Goal: Task Accomplishment & Management: Use online tool/utility

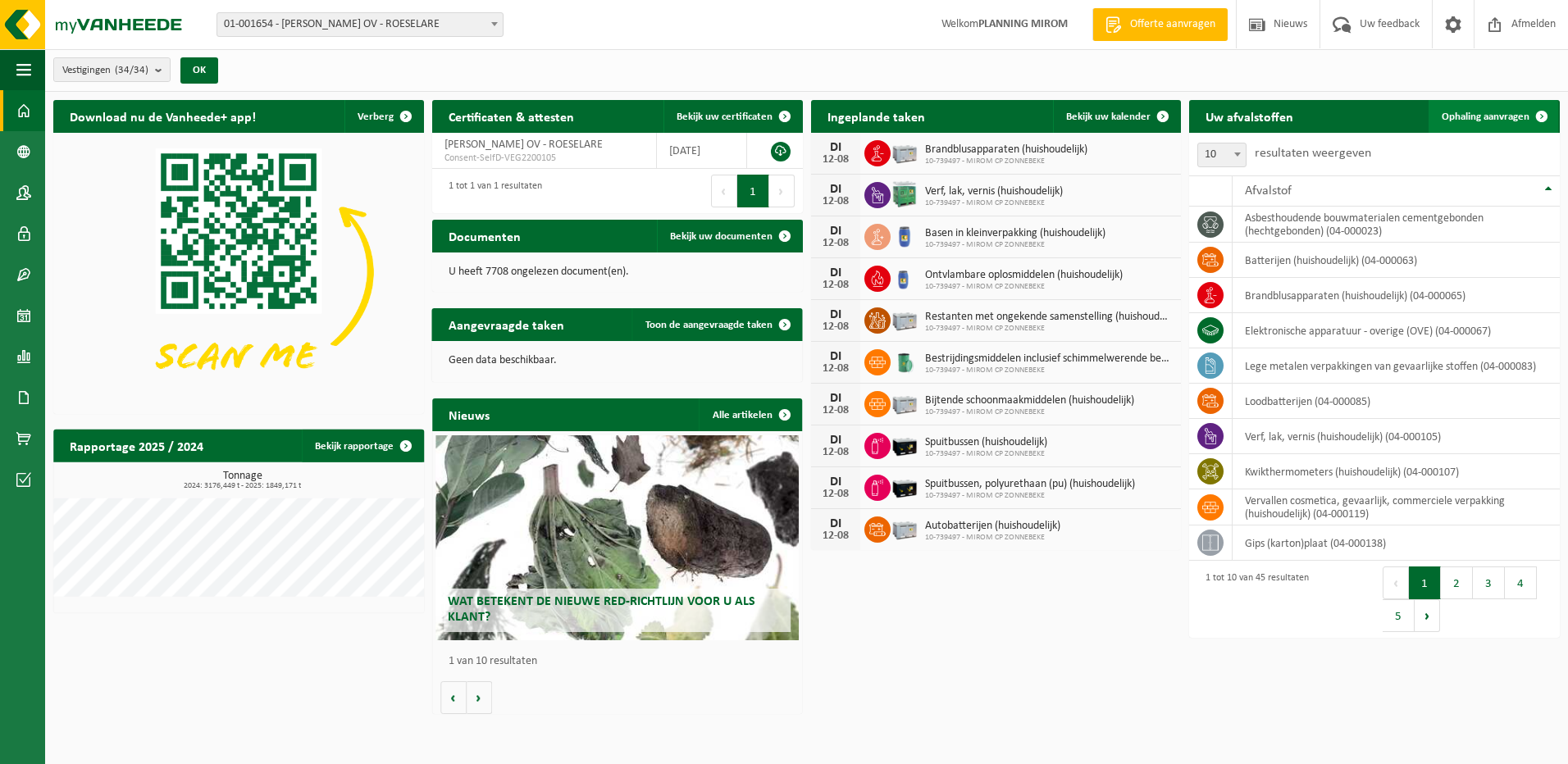
click at [1504, 112] on span "Ophaling aanvragen" at bounding box center [1485, 117] width 88 height 10
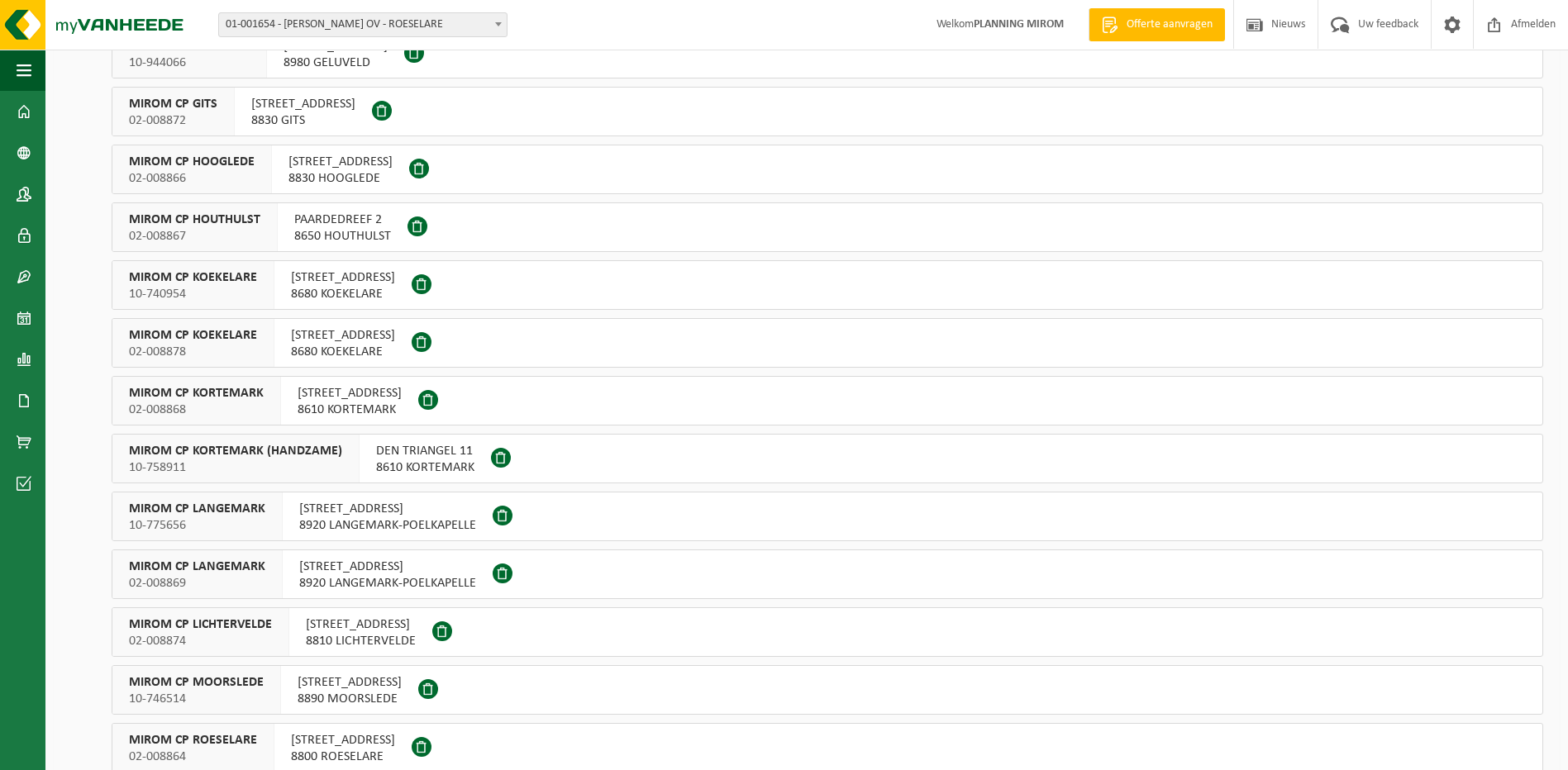
scroll to position [331, 0]
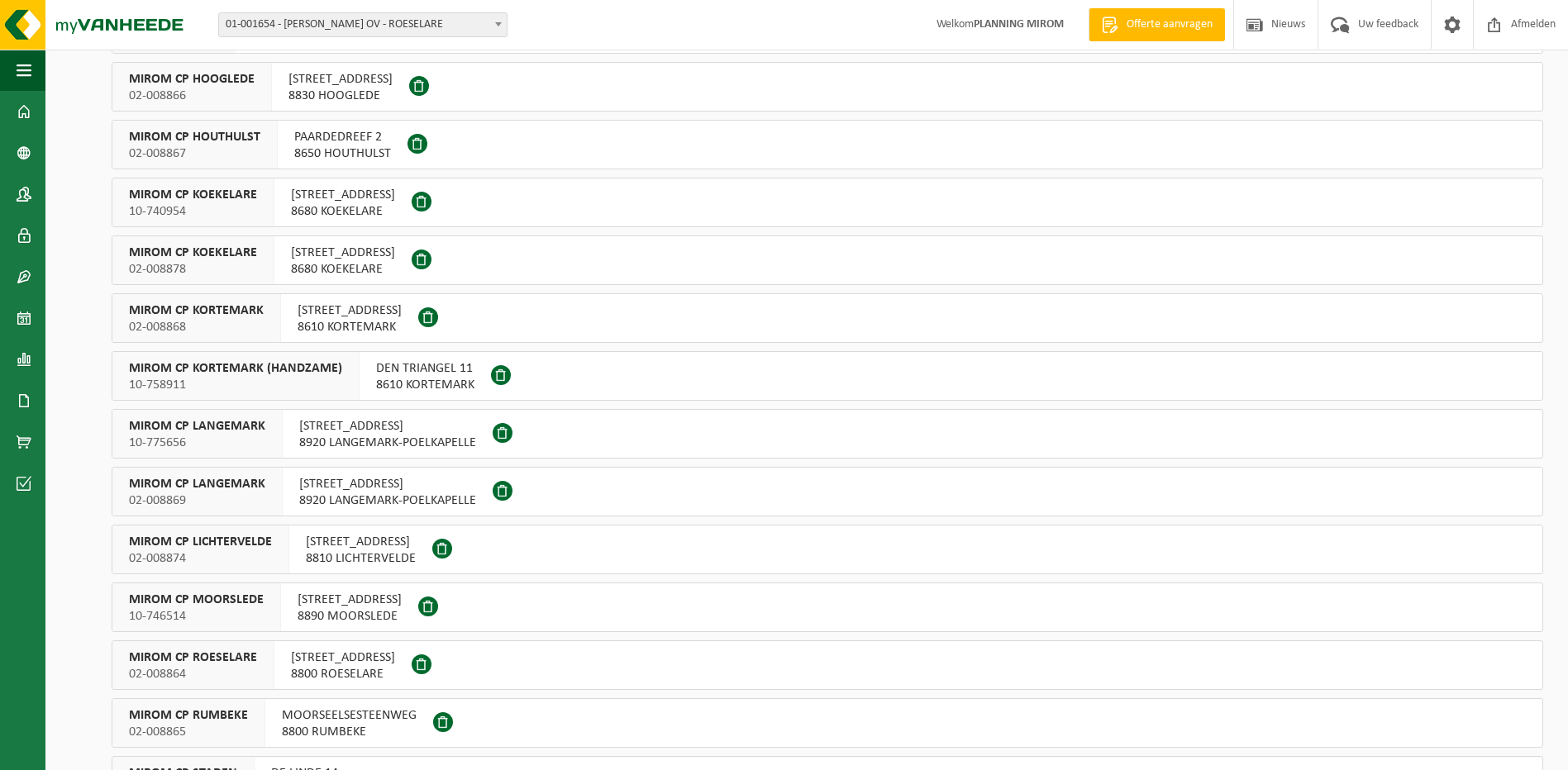
click at [333, 672] on span "8800 ROESELARE" at bounding box center [343, 674] width 104 height 16
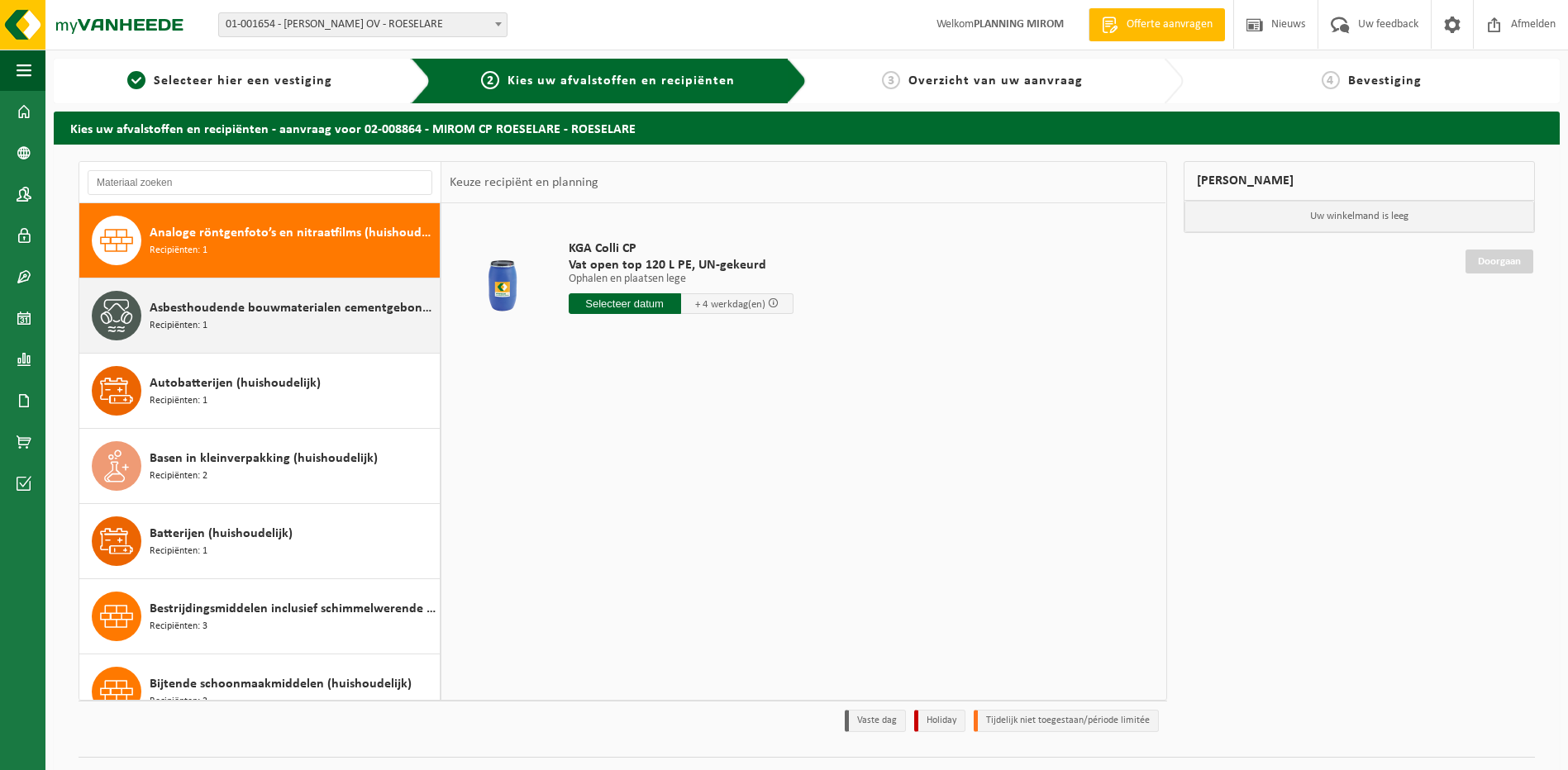
click at [224, 286] on div "Asbesthoudende bouwmaterialen cementgebonden (hechtgebonden) Recipiënten: 1" at bounding box center [260, 316] width 361 height 74
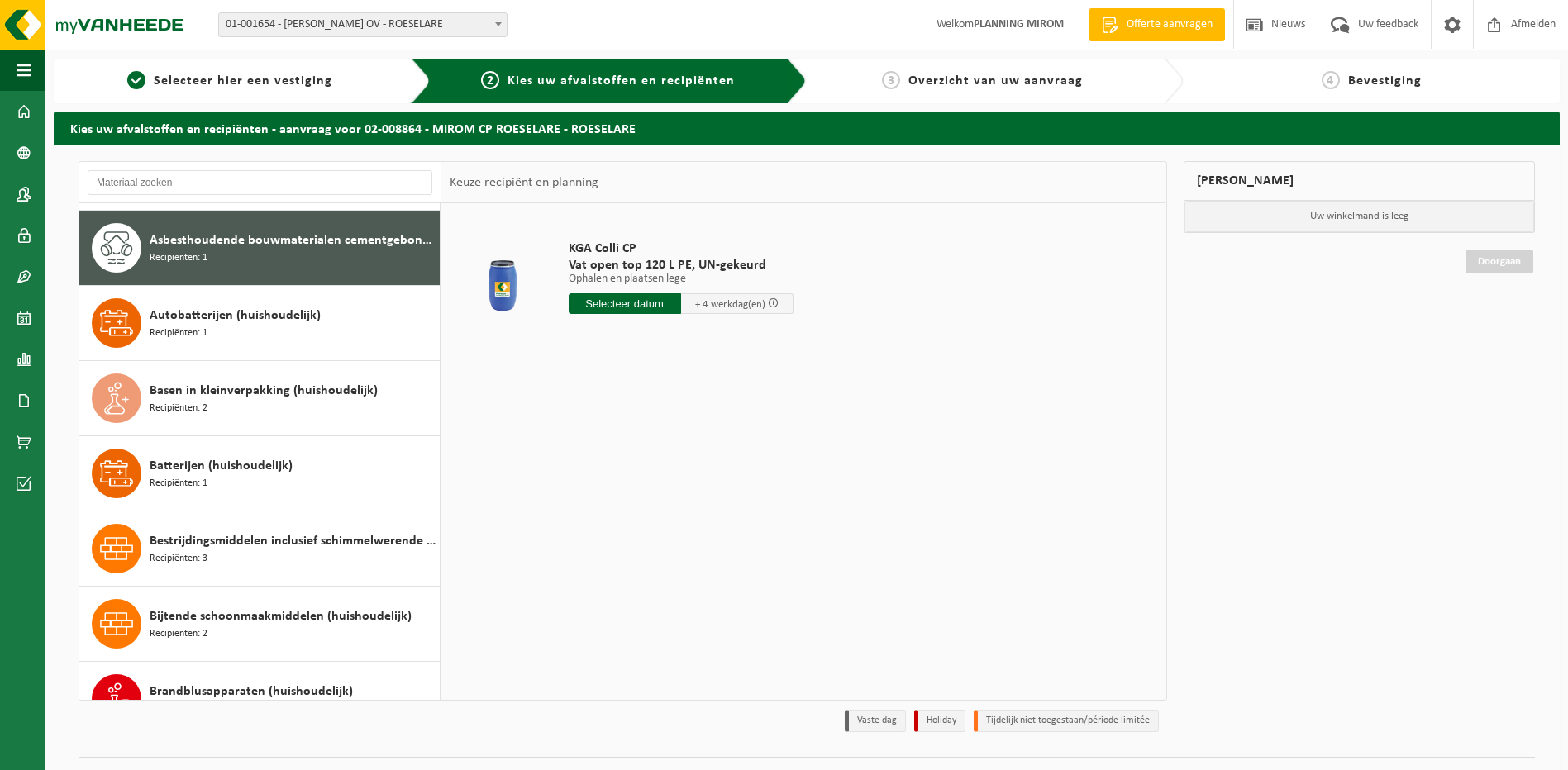
scroll to position [75, 0]
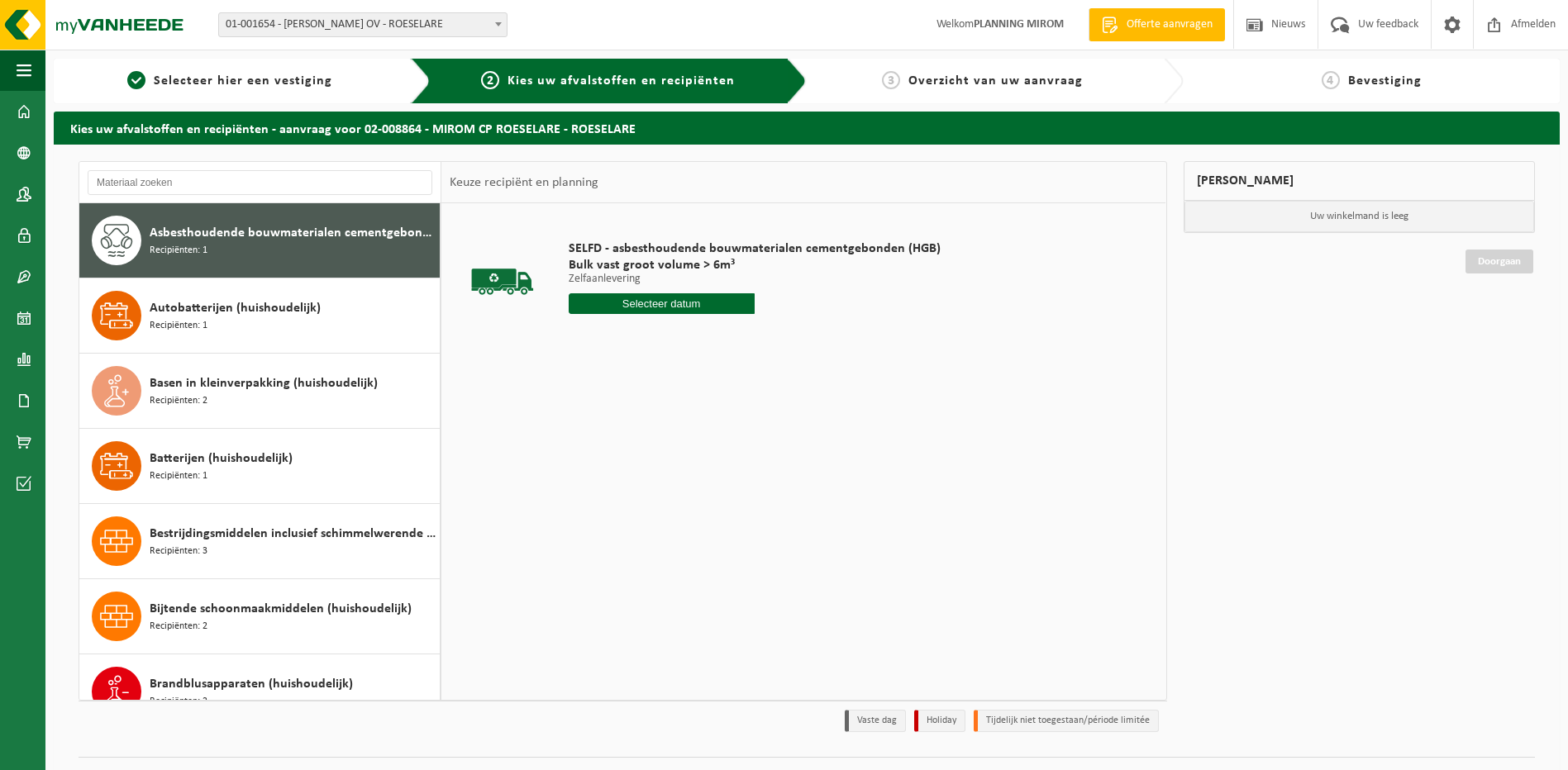
click at [649, 316] on div "SELFD - asbesthoudende bouwmaterialen cementgebonden (HGB) Bulk vast groot volu…" at bounding box center [755, 281] width 388 height 115
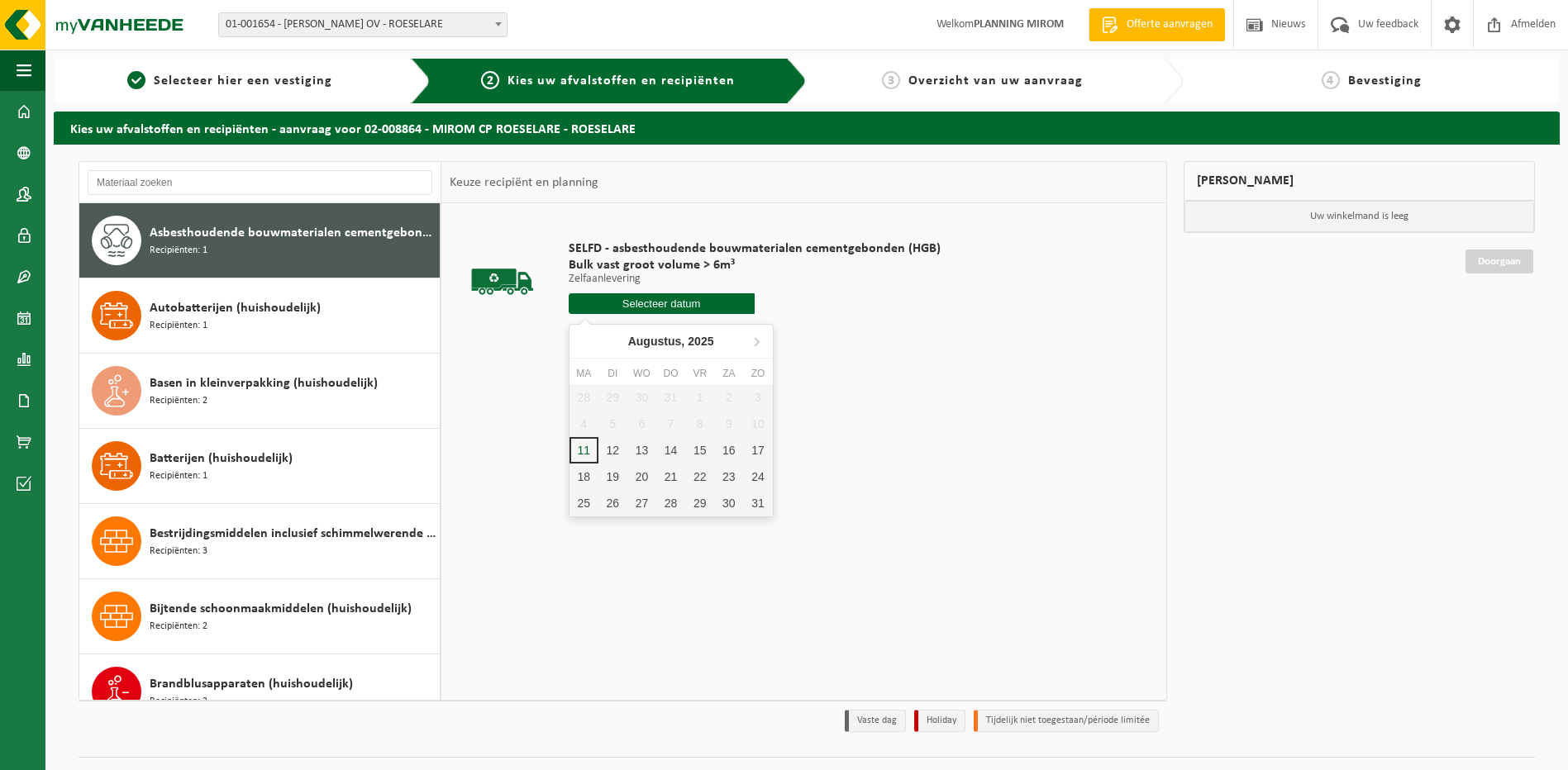
click at [658, 301] on input "text" at bounding box center [661, 304] width 186 height 21
click at [606, 457] on div "12" at bounding box center [612, 450] width 29 height 27
type input "Van 2025-08-12"
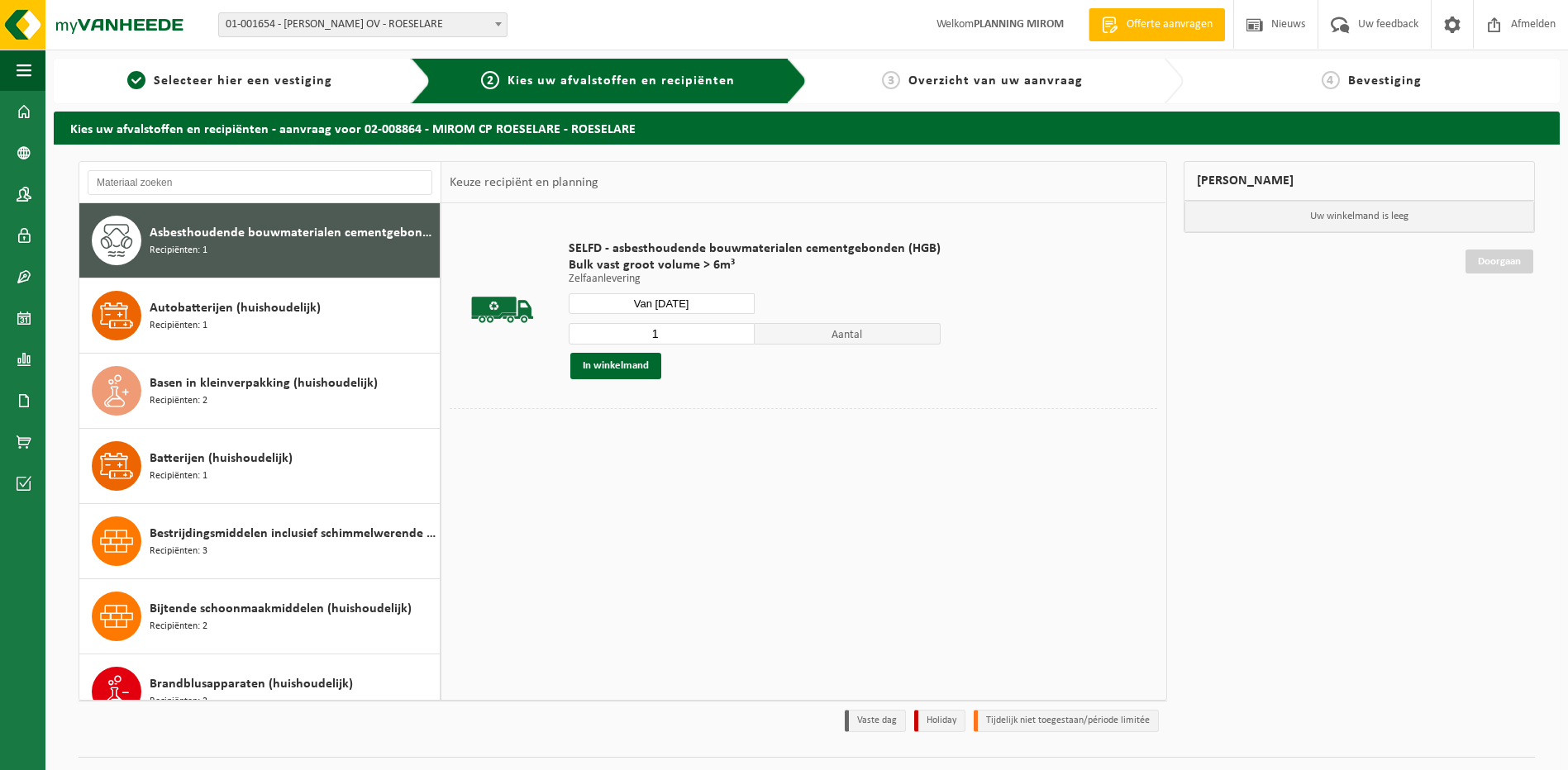
click at [590, 379] on div "SELFD - asbesthoudende bouwmaterialen cementgebonden (HGB) Bulk vast groot volu…" at bounding box center [755, 310] width 388 height 171
click at [592, 370] on button "In winkelmand" at bounding box center [615, 366] width 91 height 27
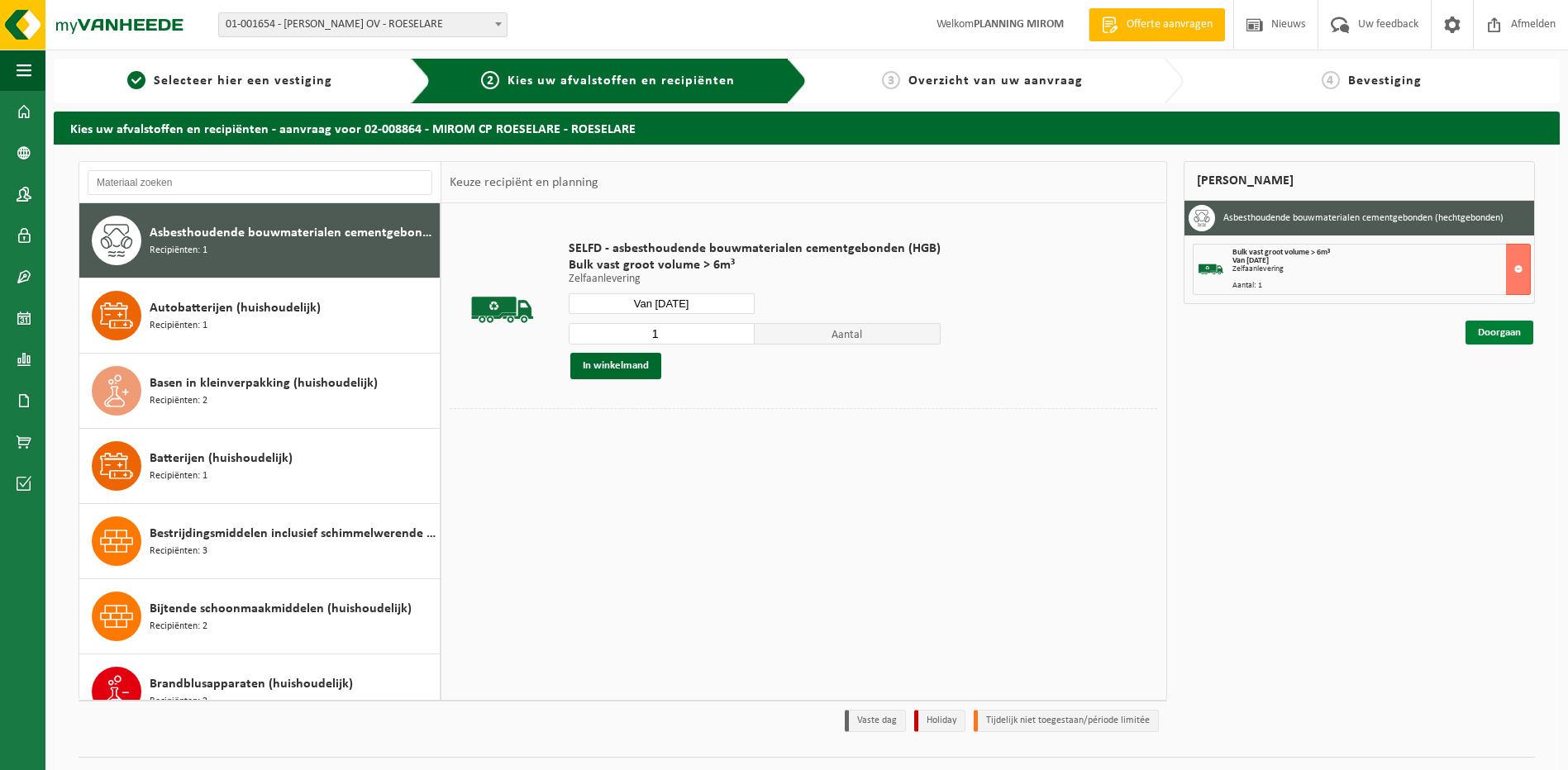
click at [1493, 326] on link "Doorgaan" at bounding box center [1500, 333] width 68 height 24
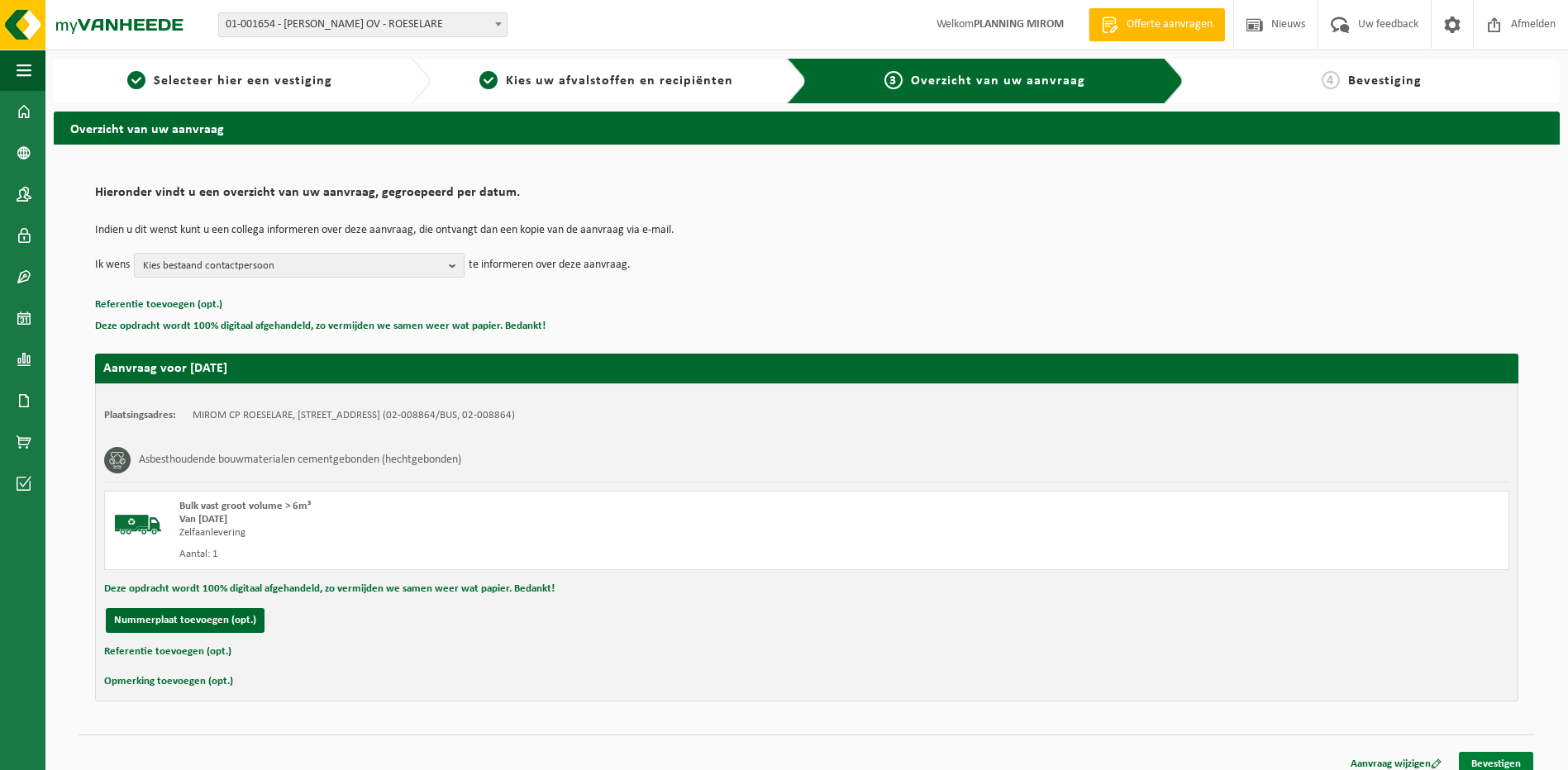
click at [1501, 760] on link "Bevestigen" at bounding box center [1496, 764] width 75 height 24
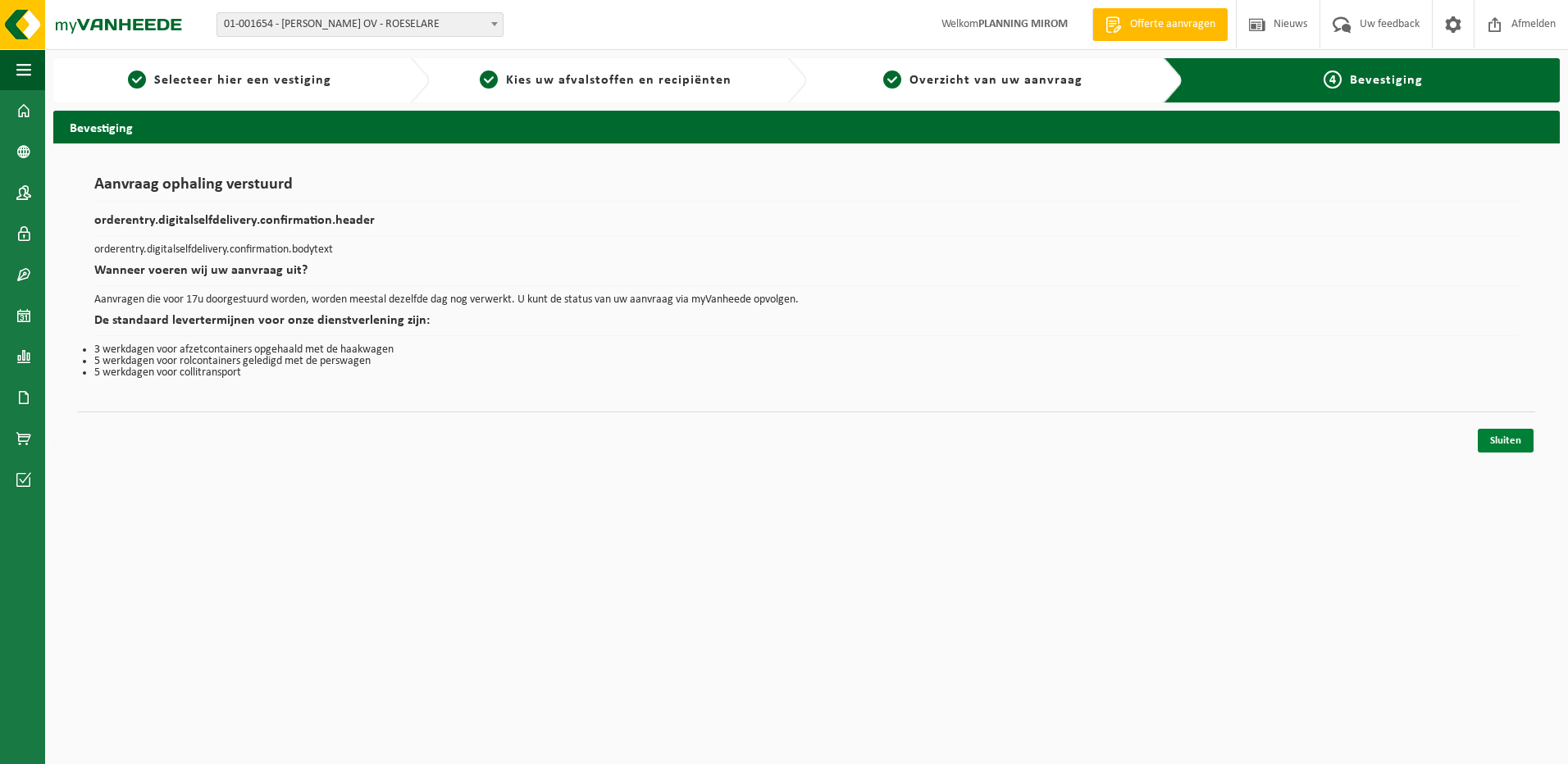
click at [1494, 440] on link "Sluiten" at bounding box center [1505, 441] width 56 height 24
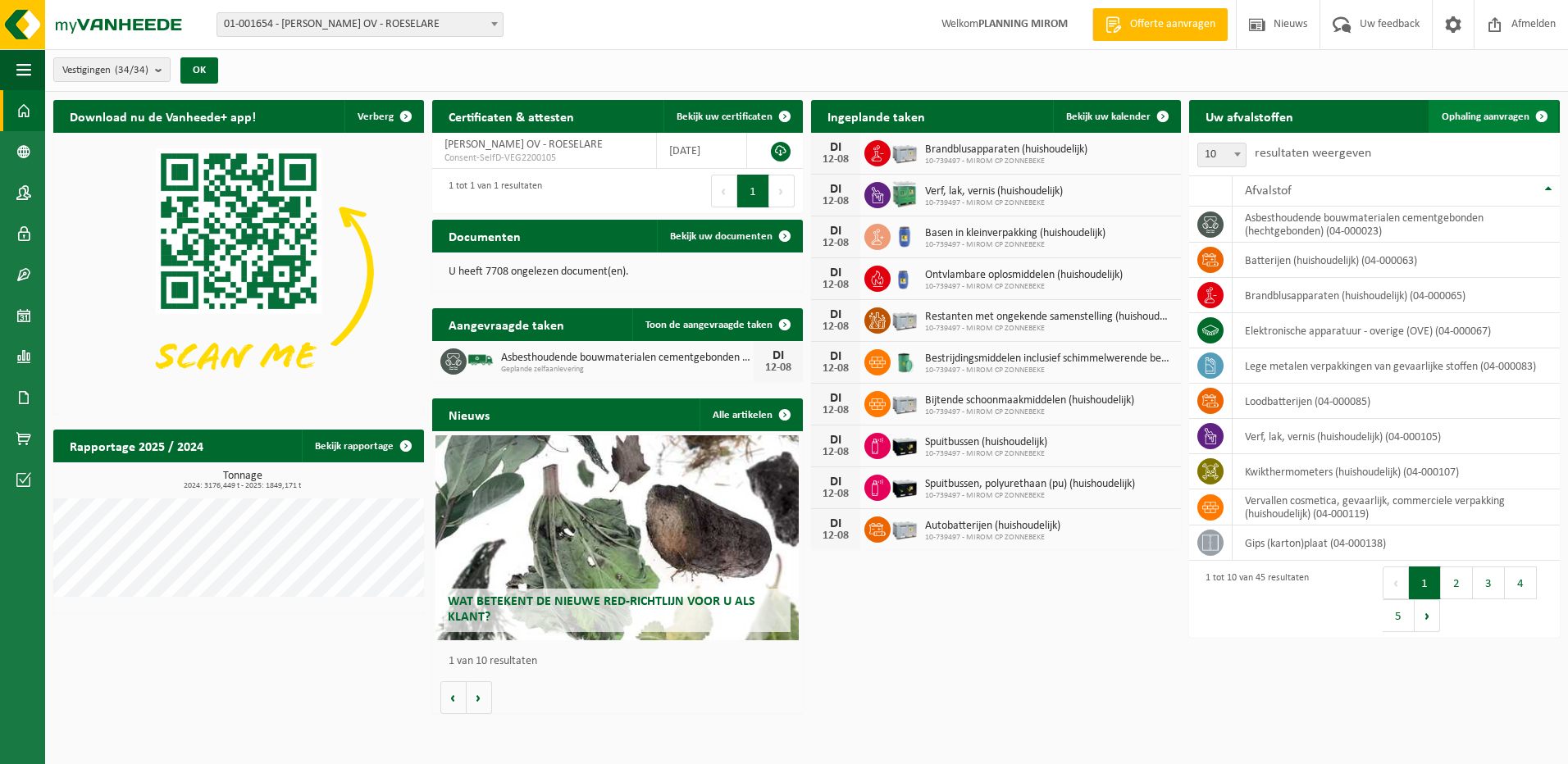
click at [1515, 112] on span "Ophaling aanvragen" at bounding box center [1485, 117] width 88 height 10
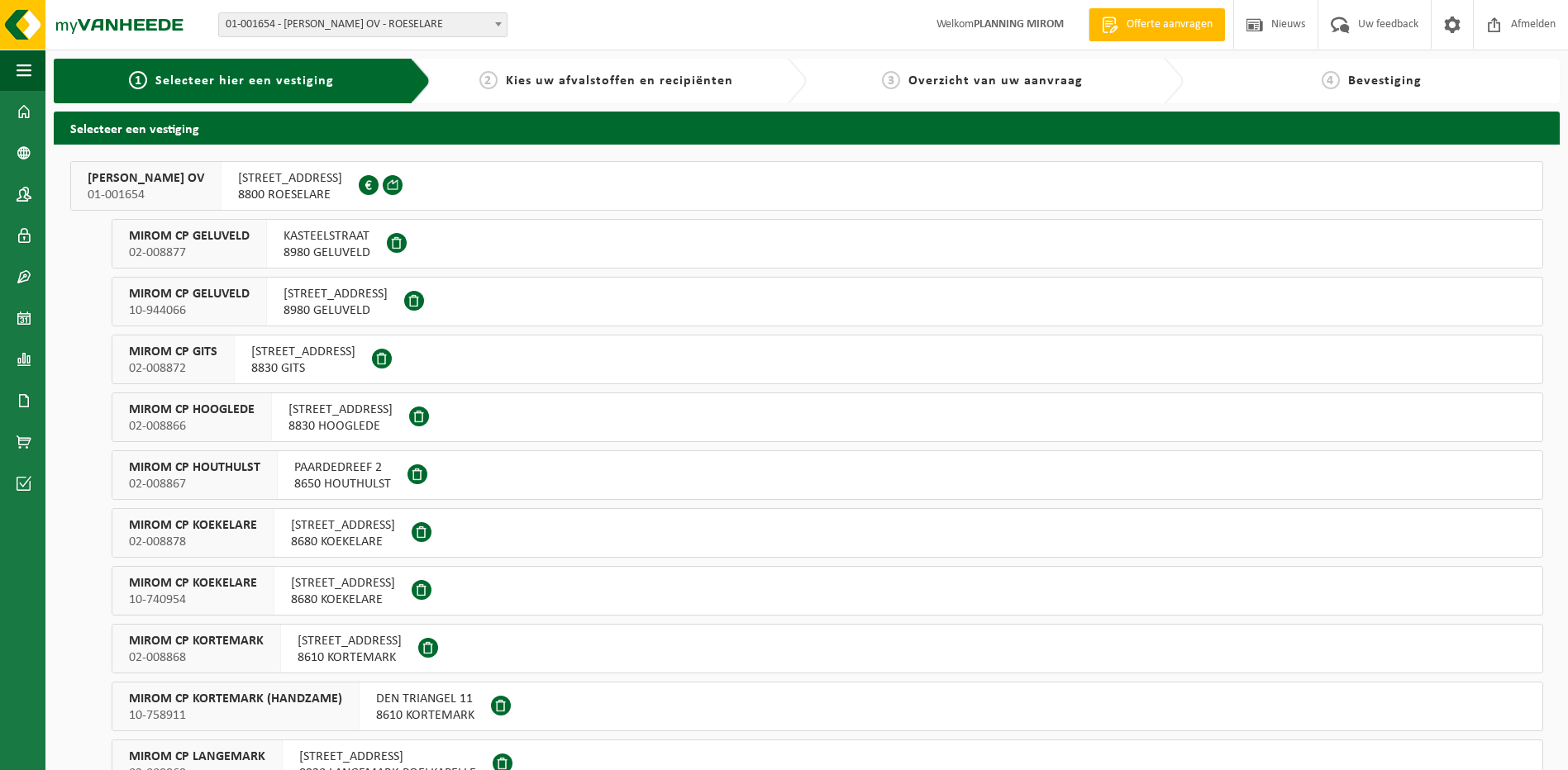
click at [340, 586] on span "NIJVERHEIDSSTRAAT 6" at bounding box center [343, 583] width 104 height 16
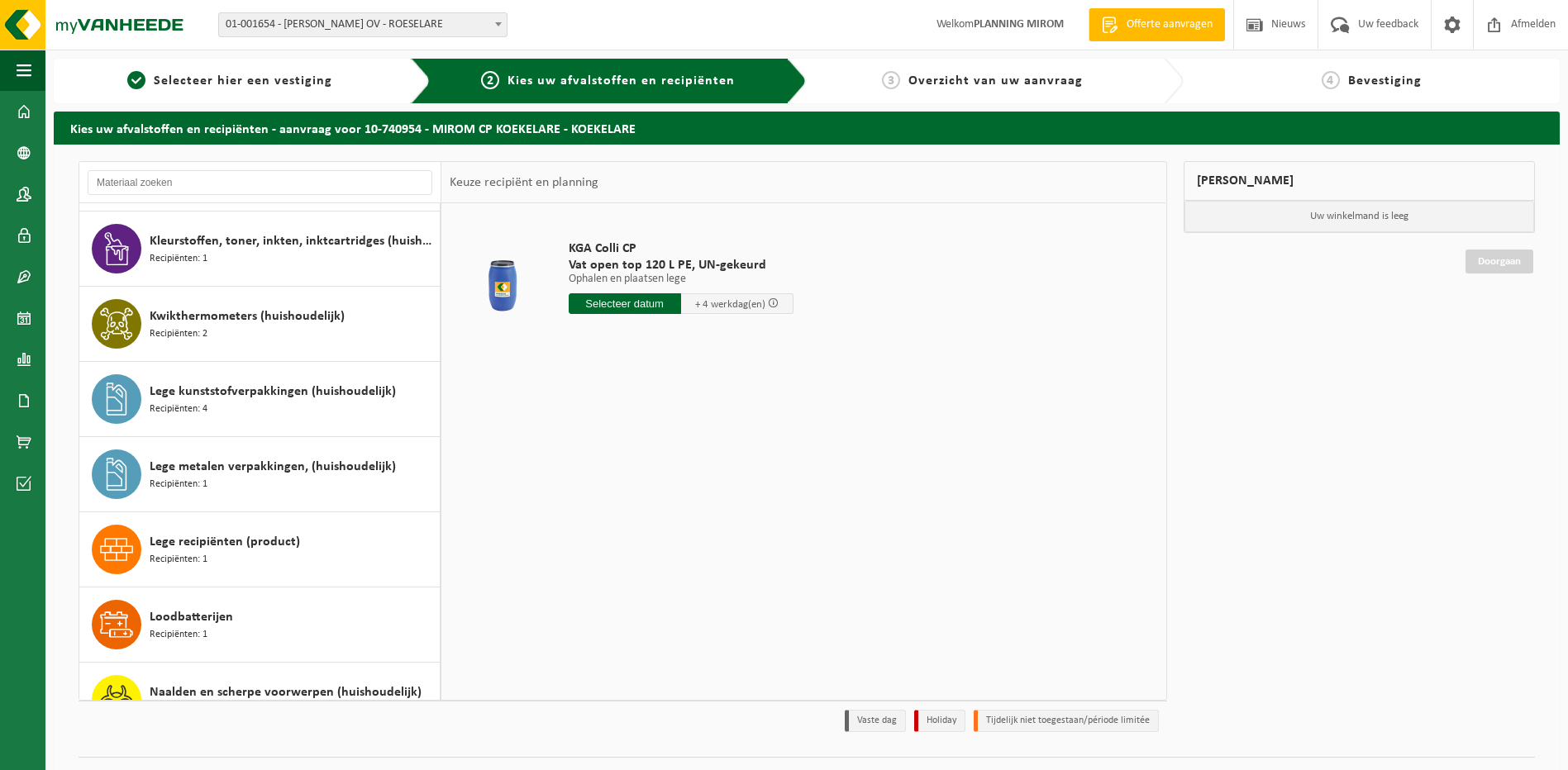
scroll to position [826, 0]
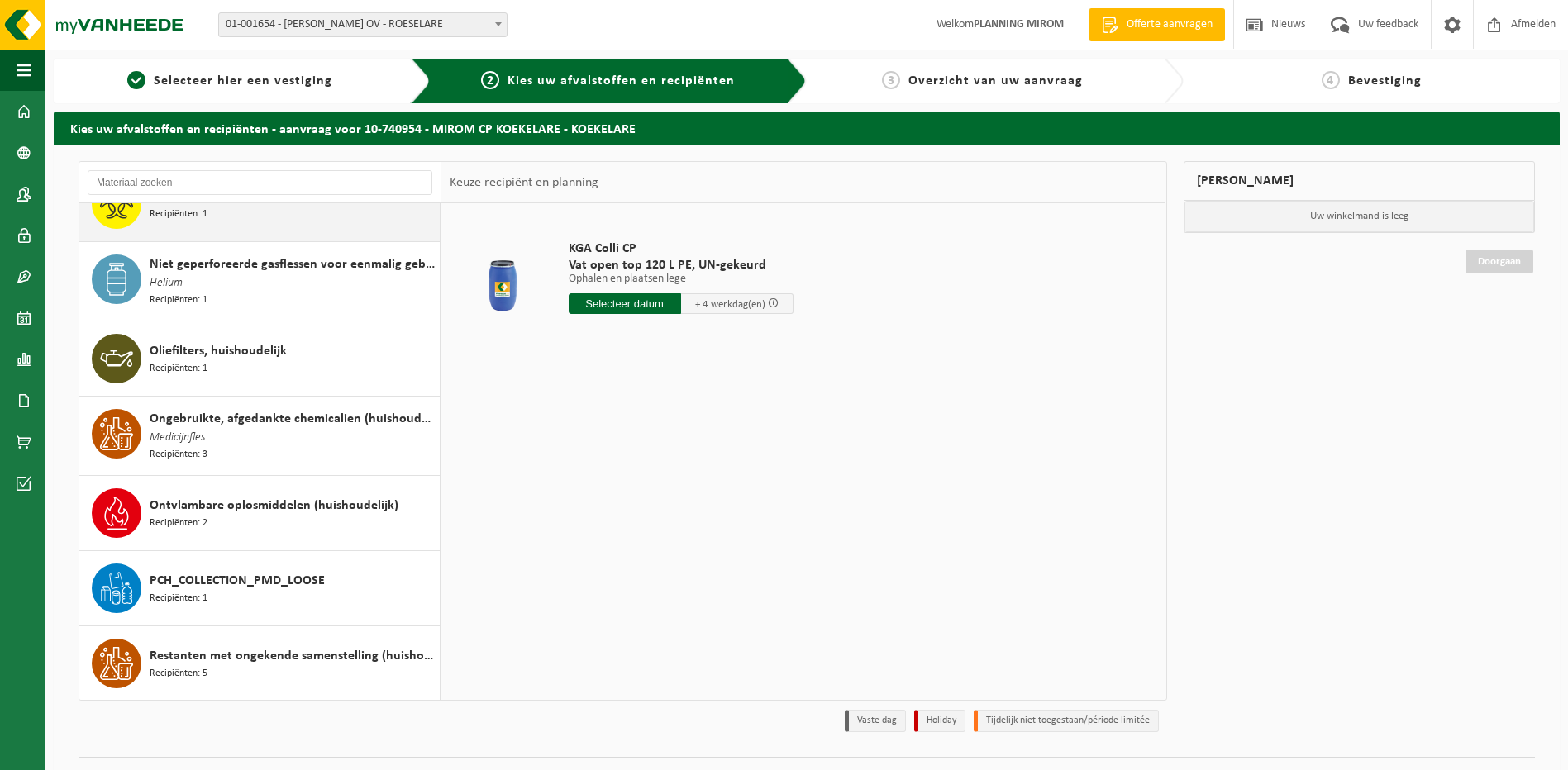
click at [342, 586] on div "PCH_COLLECTION_PMD_LOOSE Recipiënten: 1" at bounding box center [293, 588] width 286 height 49
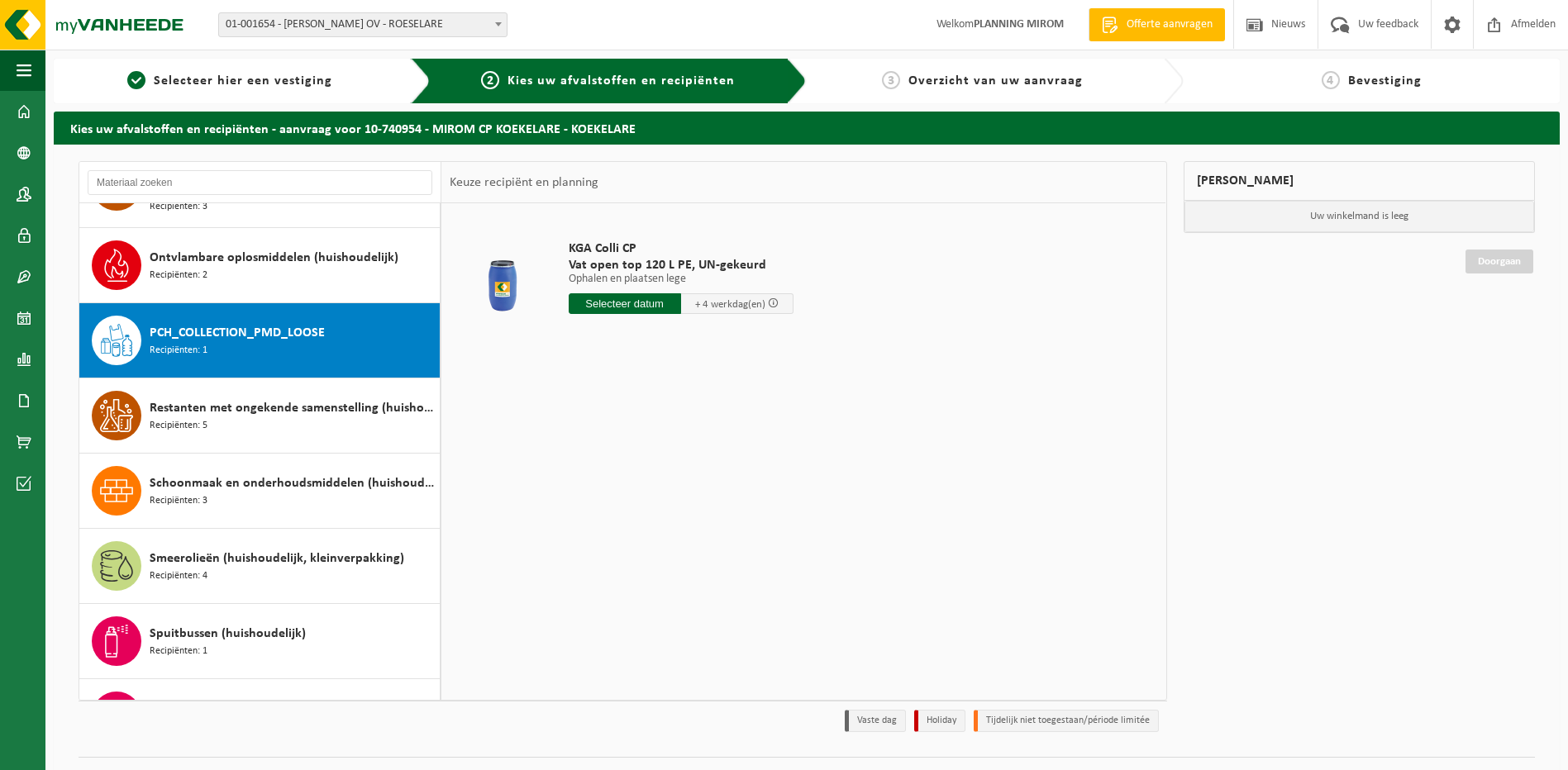
scroll to position [1582, 0]
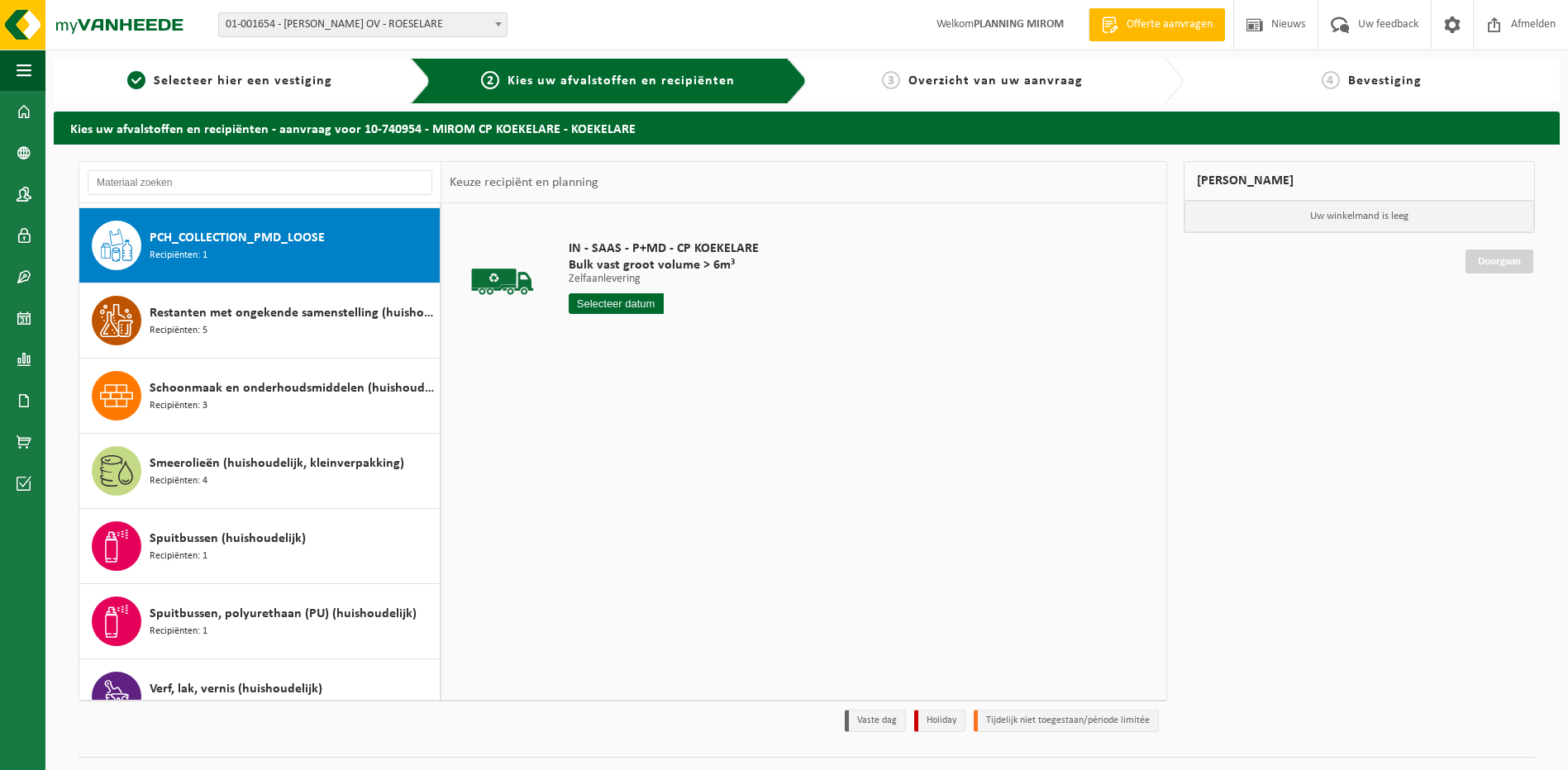
click at [606, 308] on input "text" at bounding box center [616, 304] width 95 height 21
click at [604, 451] on div "12" at bounding box center [612, 450] width 29 height 27
type input "Van 2025-08-12"
click at [612, 366] on button "In winkelmand" at bounding box center [615, 366] width 91 height 27
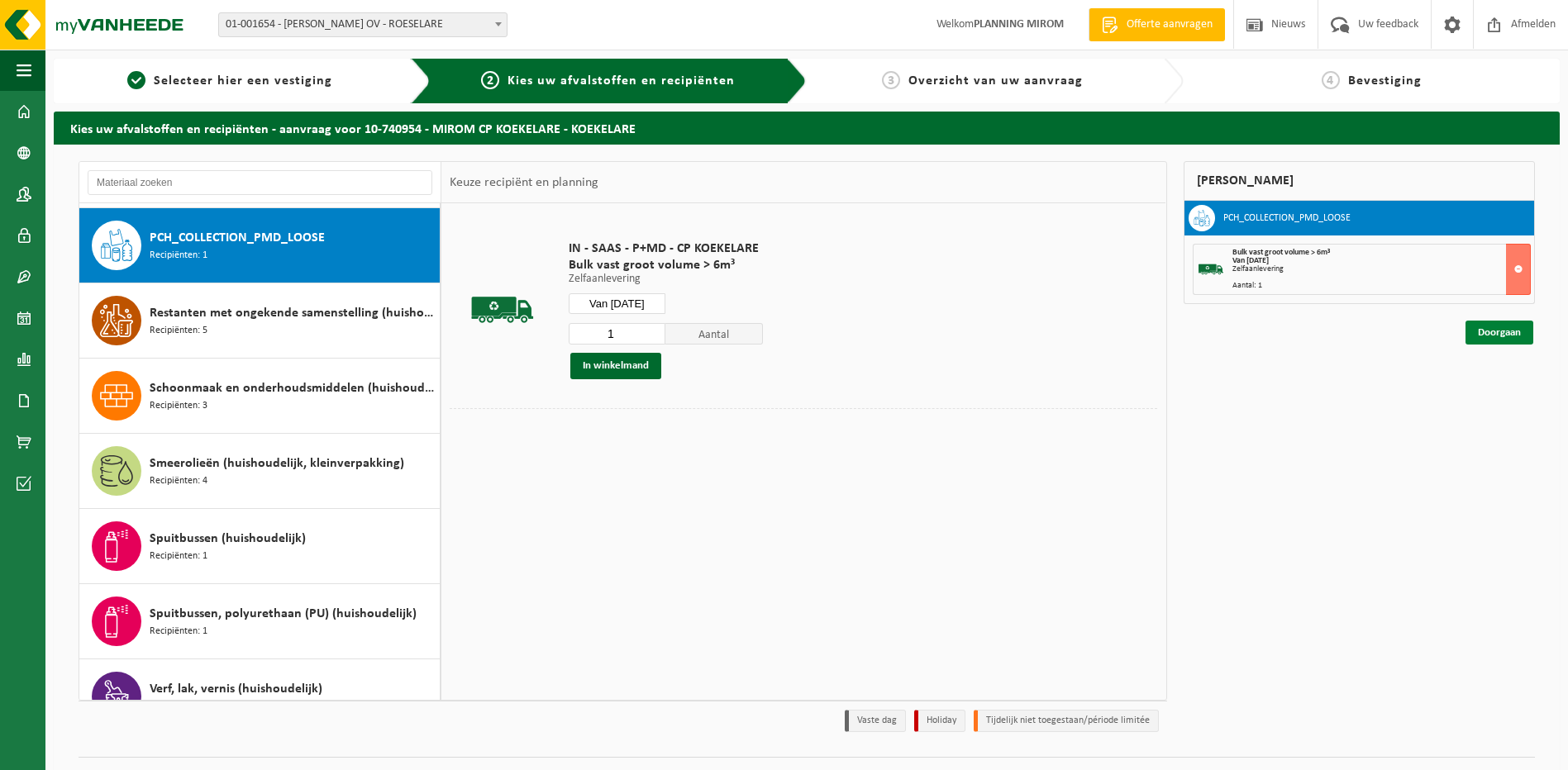
click at [1512, 340] on link "Doorgaan" at bounding box center [1500, 333] width 68 height 24
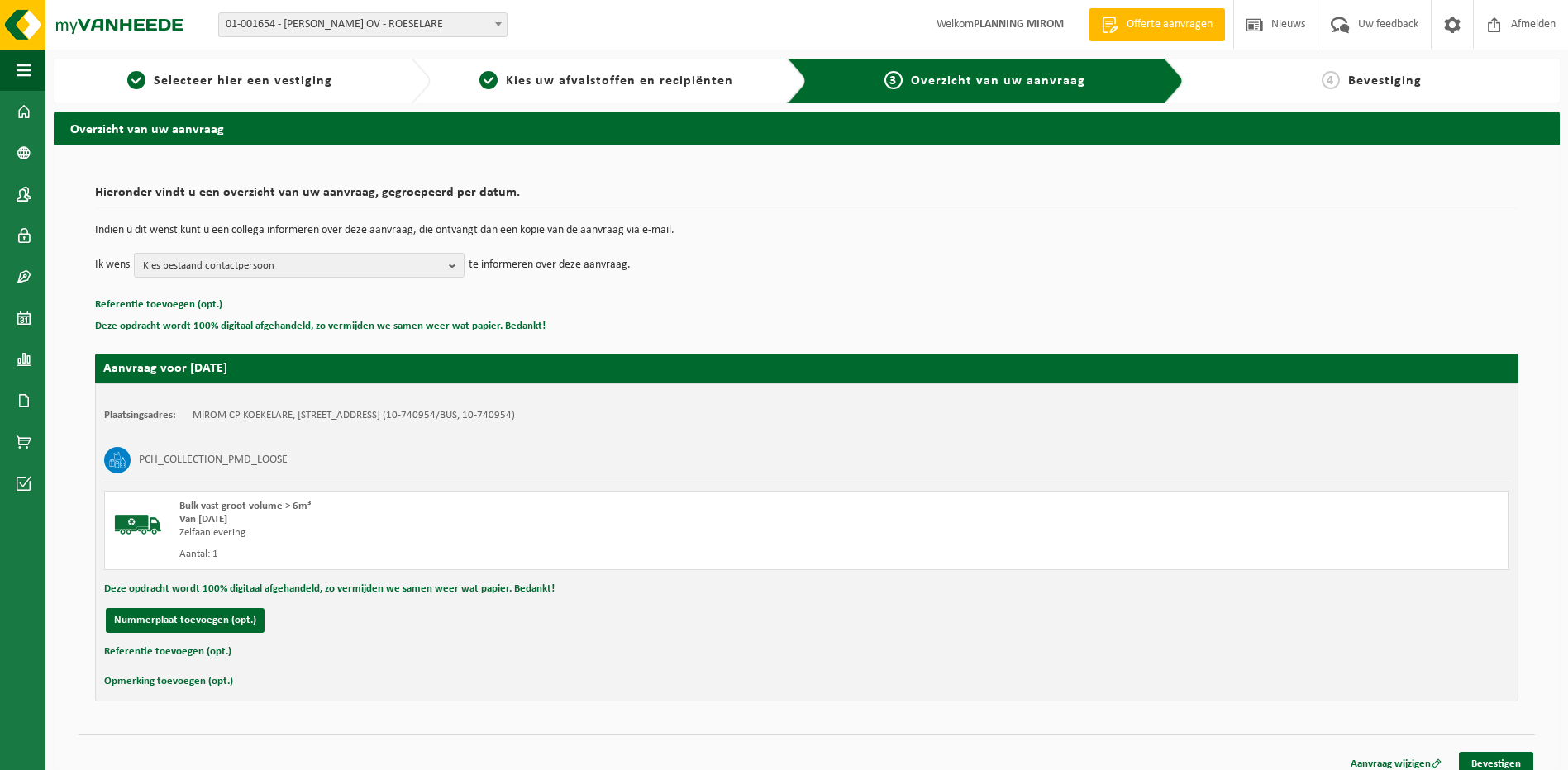
click at [1487, 751] on div "Aanvraag wijzigen Bevestigen" at bounding box center [807, 743] width 1456 height 17
click at [1487, 754] on link "Bevestigen" at bounding box center [1496, 764] width 75 height 24
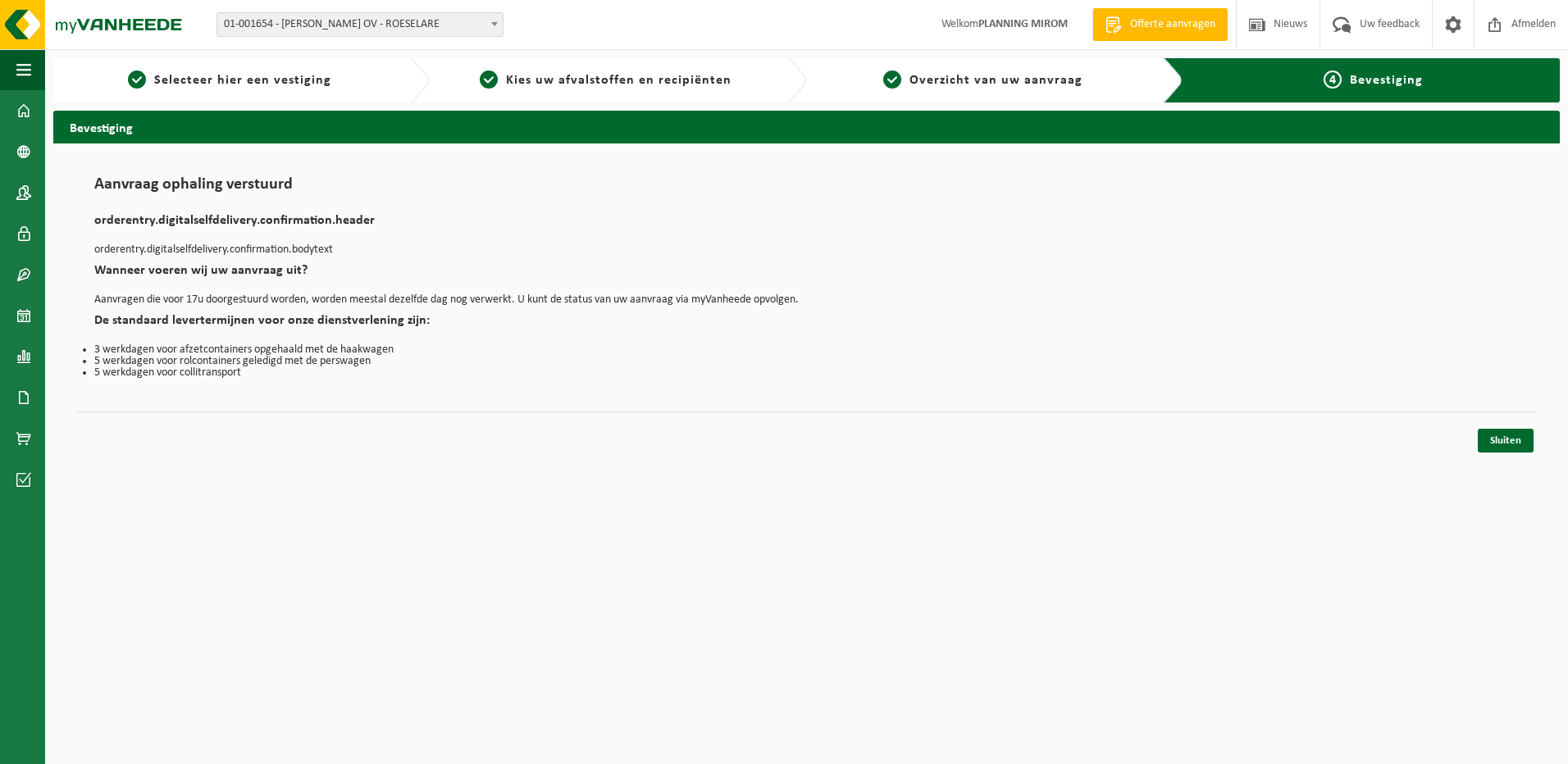
click at [1512, 420] on div "Sluiten" at bounding box center [807, 420] width 1458 height 17
click at [1509, 437] on link "Sluiten" at bounding box center [1505, 441] width 56 height 24
